Goal: Task Accomplishment & Management: Complete application form

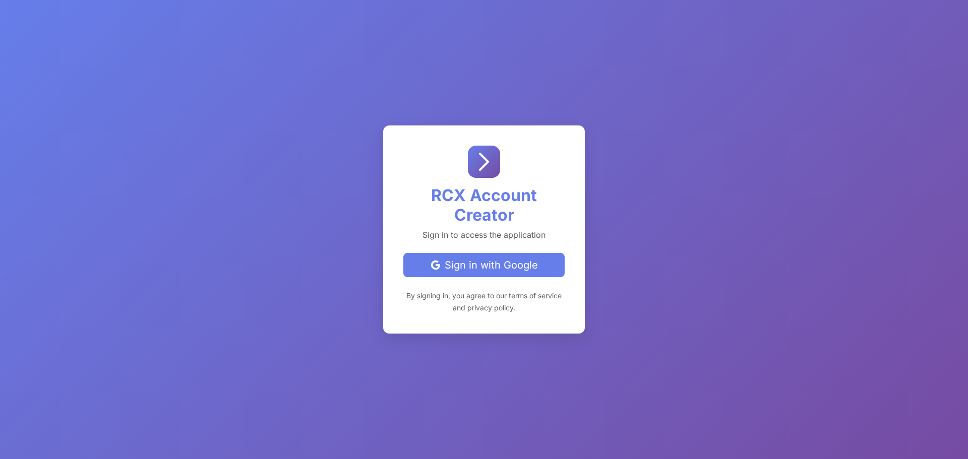
click at [472, 270] on div "Sign in with Google" at bounding box center [484, 265] width 144 height 15
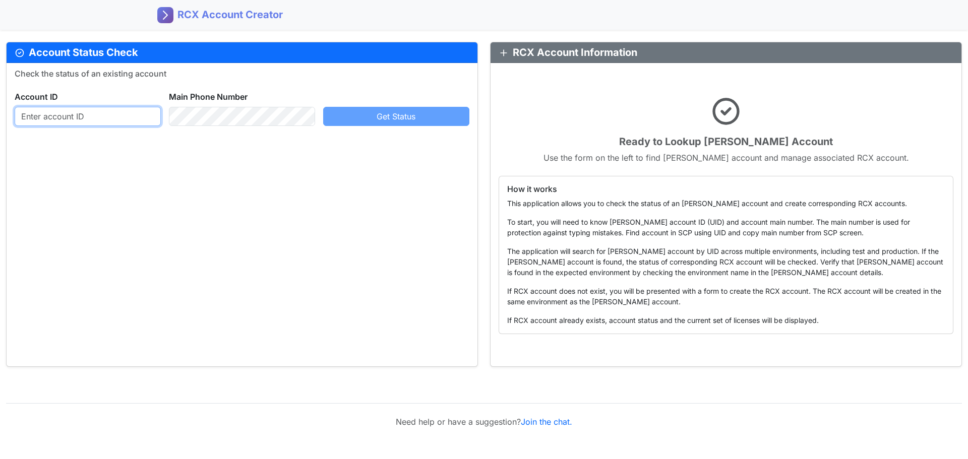
click at [78, 114] on input "text" at bounding box center [88, 116] width 146 height 19
paste input "891429104"
type input "891429104"
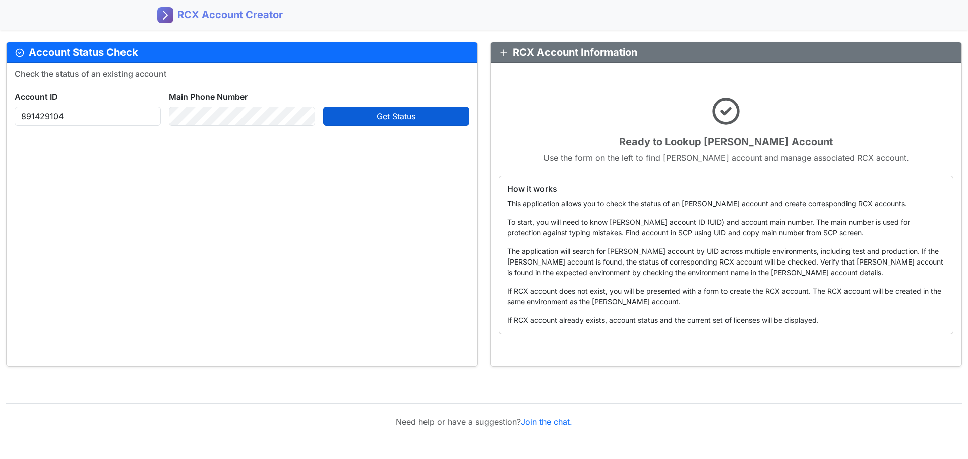
click at [385, 111] on span "Get Status" at bounding box center [396, 116] width 39 height 10
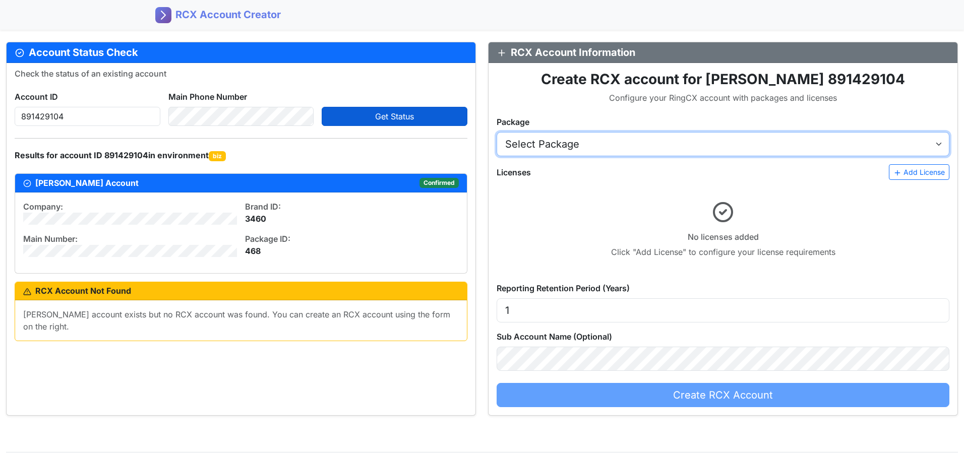
click at [936, 145] on select "Select Package AT&T RingCX Named Seats (USD) - [2922005:16506005] AT&T RingCX C…" at bounding box center [722, 144] width 453 height 24
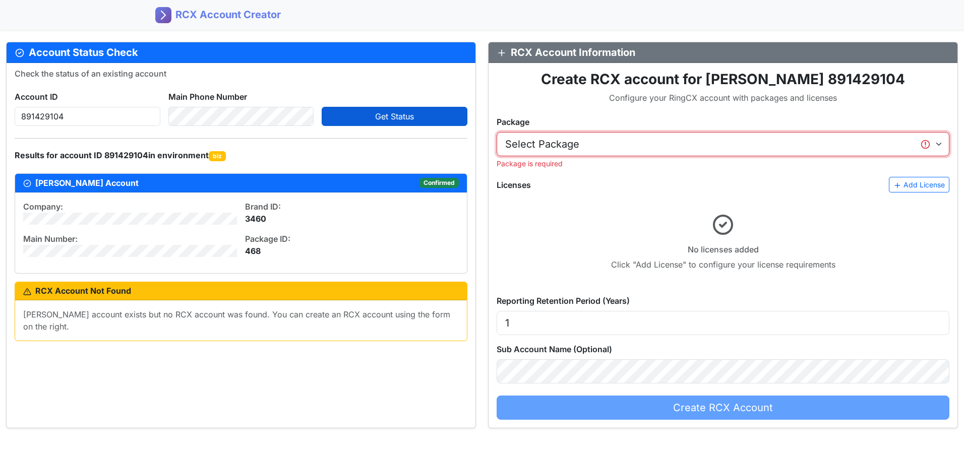
drag, startPoint x: 610, startPoint y: 146, endPoint x: 604, endPoint y: 146, distance: 6.0
click at [610, 146] on select "Select Package AT&T RingCX Named Seats (USD) - [2922005:16506005] AT&T RingCX C…" at bounding box center [722, 144] width 453 height 24
click at [374, 386] on div "Check the status of an existing account Account ID 891429104 Main Phone Number …" at bounding box center [241, 245] width 469 height 365
click at [939, 146] on select "Select Package AT&T RingCX Named Seats (USD) - [2922005:16506005] AT&T RingCX C…" at bounding box center [722, 144] width 453 height 24
click at [340, 396] on div "Check the status of an existing account Account ID 891429104 Main Phone Number …" at bounding box center [241, 245] width 469 height 365
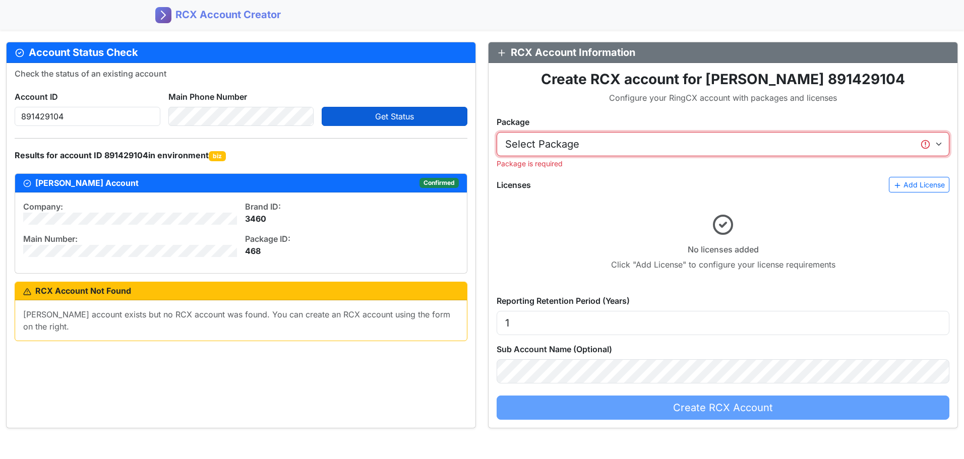
click at [600, 142] on select "Select Package AT&T RingCX Named Seats (USD) - [2922005:16506005] AT&T RingCX C…" at bounding box center [722, 144] width 453 height 24
select select "2922005"
click at [496, 132] on select "Select Package AT&T RingCX Named Seats (USD) - [2922005:16506005] AT&T RingCX C…" at bounding box center [722, 144] width 453 height 24
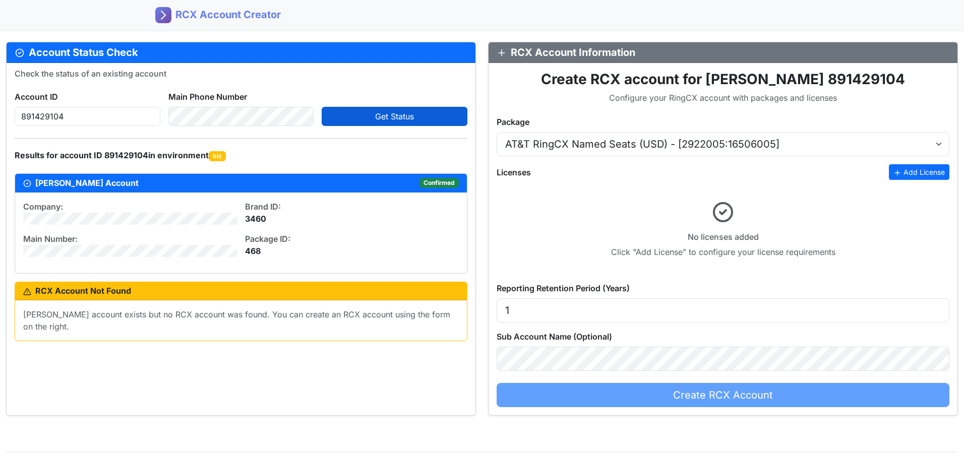
click at [910, 172] on button "Add License" at bounding box center [919, 172] width 60 height 16
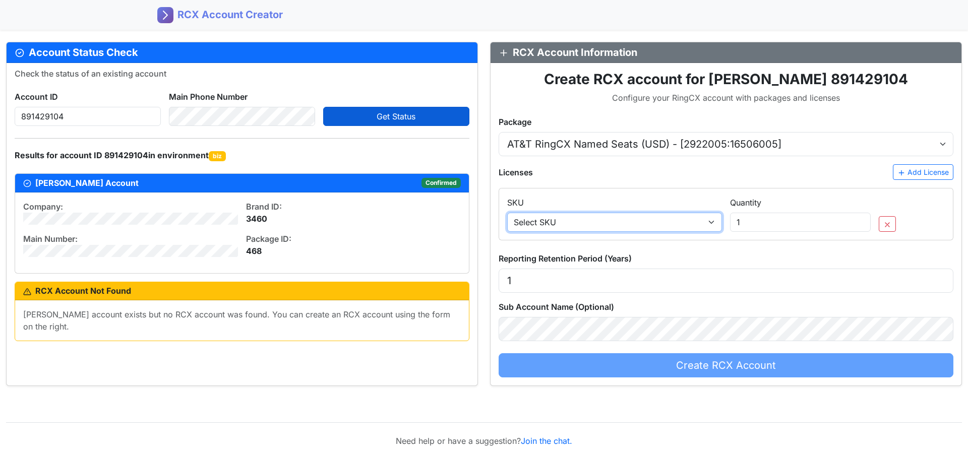
click at [582, 223] on select "Select SKU SA_SEAT_4 - Engage Voice seat (outbound/blended) SA_TCPA_6 - ManualD…" at bounding box center [614, 222] width 215 height 19
select select "SA_SEAT_4"
click at [507, 213] on select "Select SKU SA_SEAT_4 - Engage Voice seat (outbound/blended) SA_TCPA_6 - ManualD…" at bounding box center [614, 222] width 215 height 19
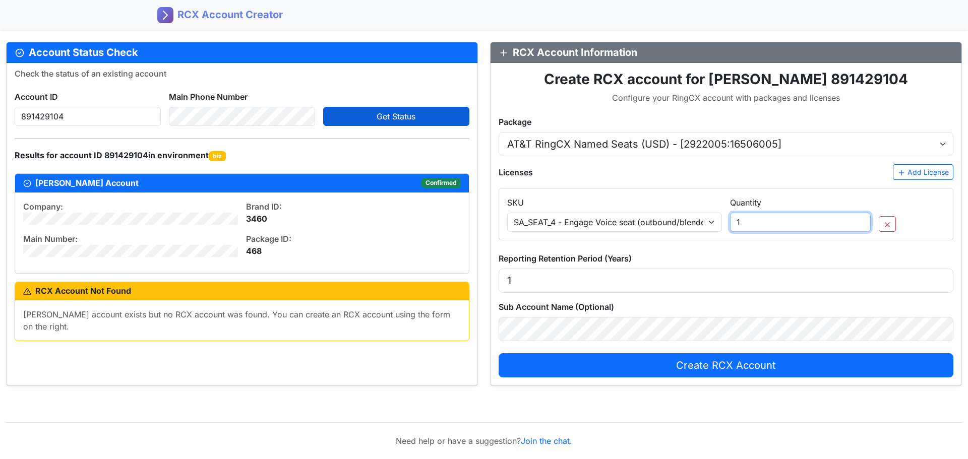
click at [771, 220] on input "1" at bounding box center [800, 222] width 141 height 19
type input "13"
click at [928, 169] on button "Add License" at bounding box center [923, 172] width 60 height 16
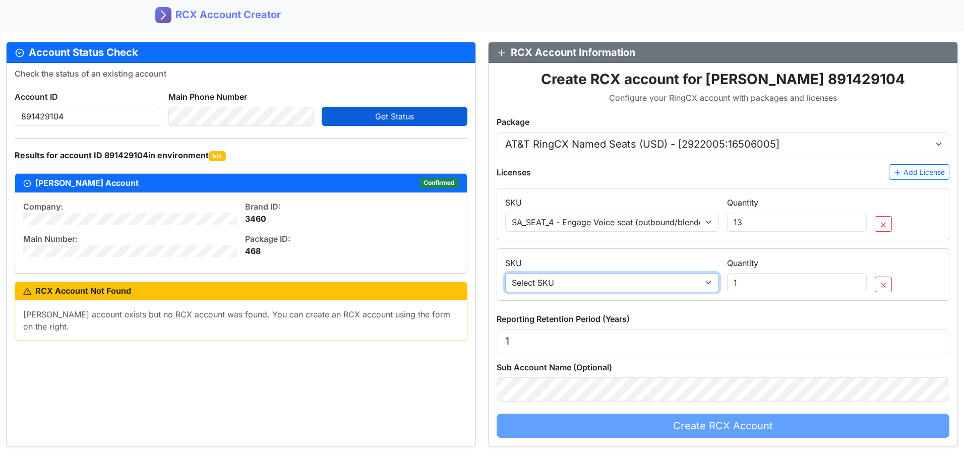
click at [704, 283] on select "Select SKU SA_SEAT_4 - Engage Voice seat (outbound/blended) SA_TCPA_6 - ManualD…" at bounding box center [612, 282] width 214 height 19
select select "SA_CRS30_24"
click at [505, 273] on select "Select SKU SA_SEAT_4 - Engage Voice seat (outbound/blended) SA_TCPA_6 - ManualD…" at bounding box center [612, 282] width 214 height 19
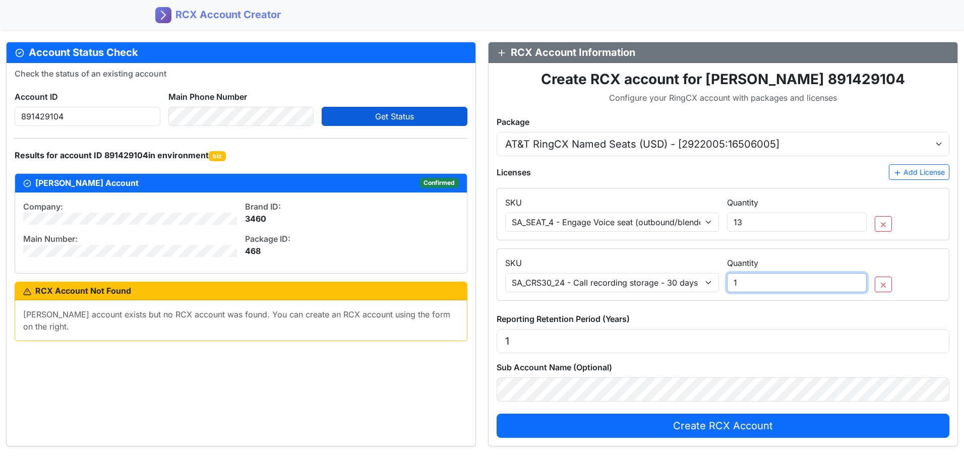
click at [766, 282] on input "1" at bounding box center [797, 282] width 140 height 19
type input "13"
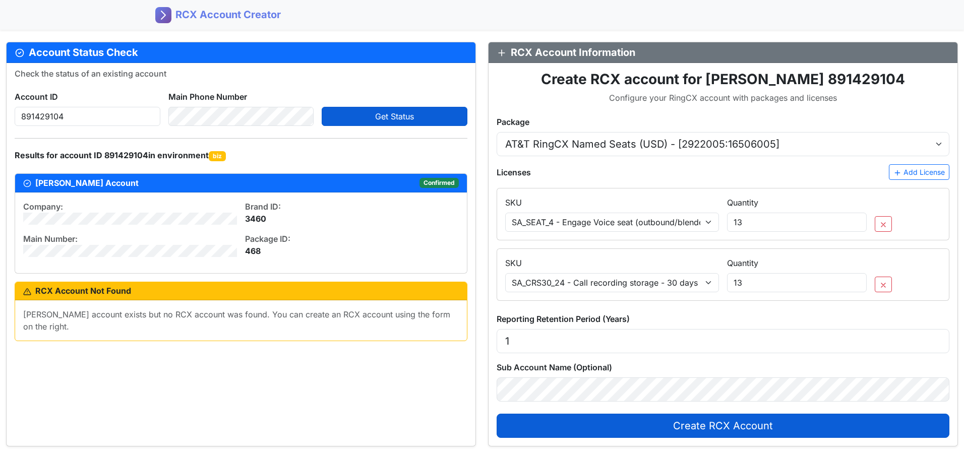
click at [753, 427] on span "Create RCX Account" at bounding box center [723, 426] width 100 height 12
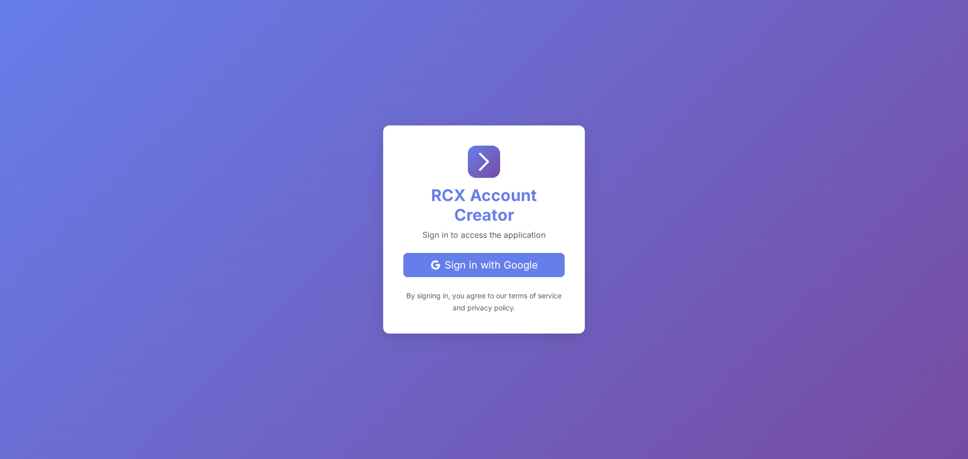
click at [496, 263] on div "Sign in with Google" at bounding box center [484, 265] width 144 height 15
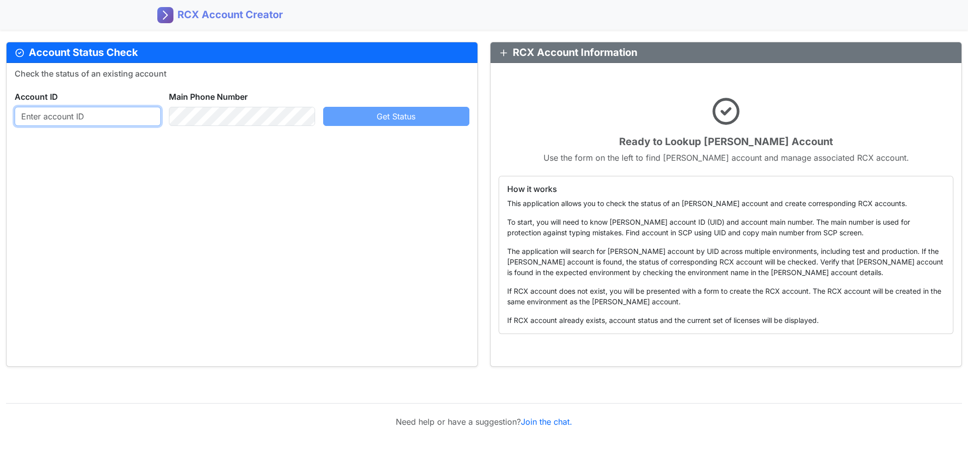
click at [131, 119] on input "text" at bounding box center [88, 116] width 146 height 19
paste input "891429104"
type input "891429104"
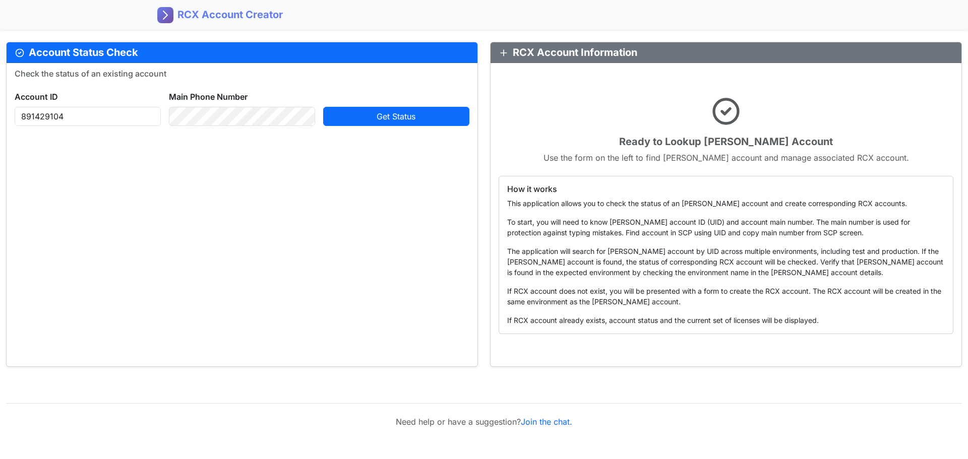
click at [309, 165] on div "Check the status of an existing account Account ID [PHONE_NUMBER] Main Phone Nu…" at bounding box center [242, 214] width 471 height 303
click at [379, 115] on span "Get Status" at bounding box center [396, 116] width 39 height 10
